Goal: Task Accomplishment & Management: Manage account settings

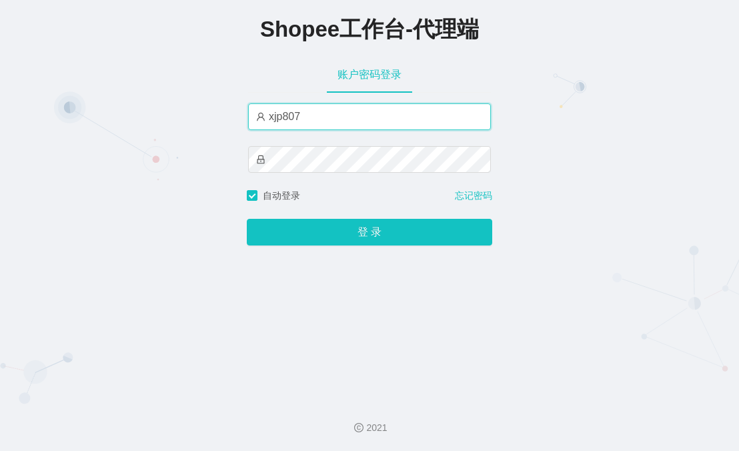
click at [321, 121] on input "xjp807" at bounding box center [369, 116] width 243 height 27
paste input "yn"
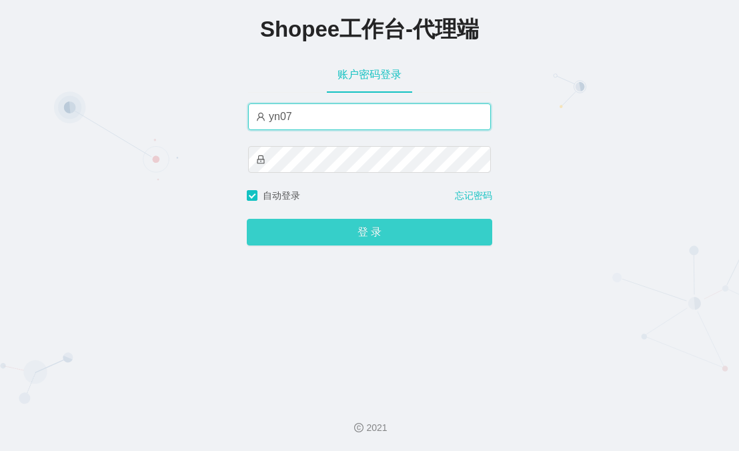
type input "yn07"
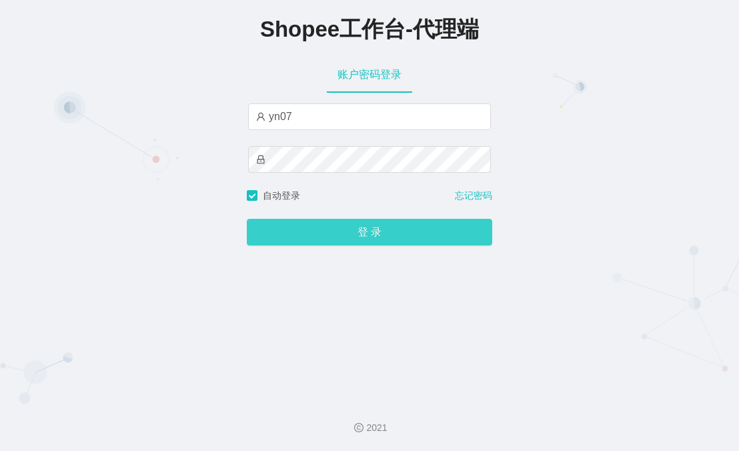
click at [319, 237] on button "登 录" at bounding box center [369, 232] width 245 height 27
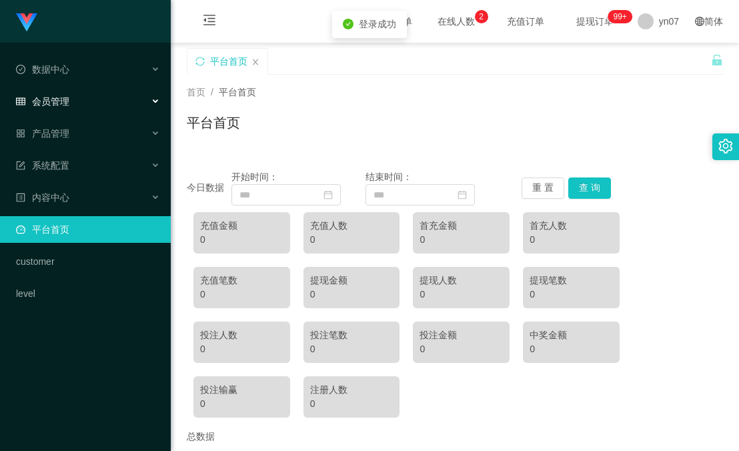
click at [53, 99] on span "会员管理" at bounding box center [42, 101] width 53 height 11
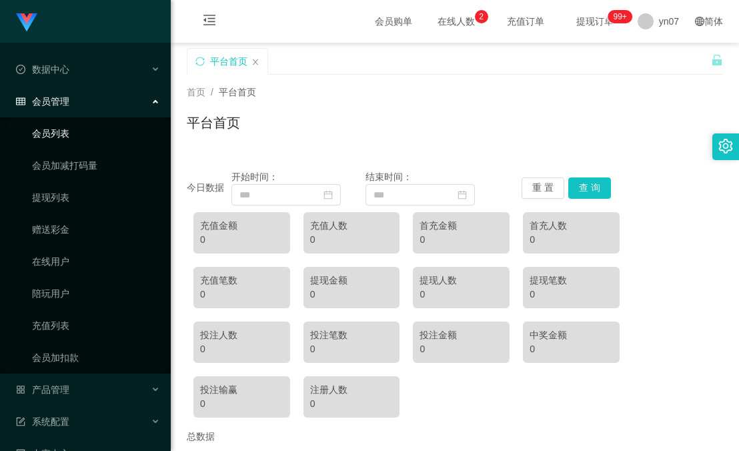
click at [67, 136] on link "会员列表" at bounding box center [96, 133] width 128 height 27
